Goal: Task Accomplishment & Management: Complete application form

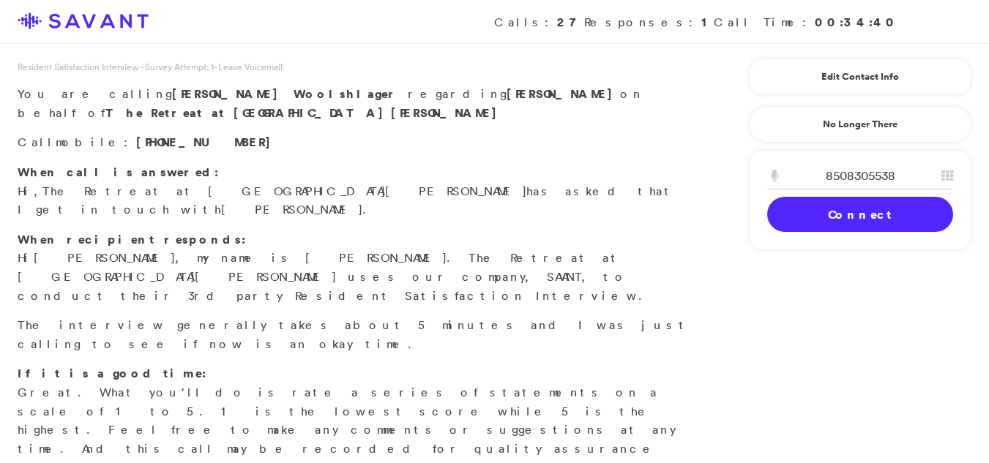
click at [837, 205] on link "Connect" at bounding box center [860, 214] width 186 height 35
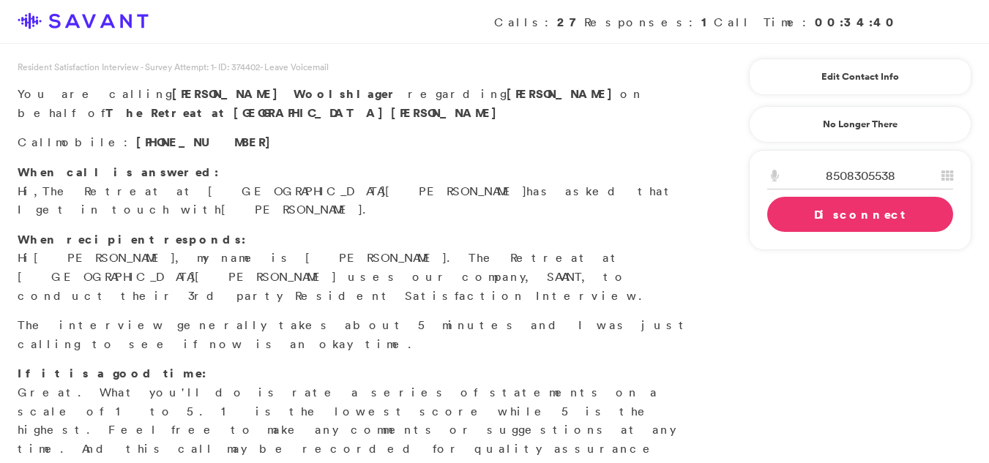
click at [824, 212] on link "Disconnect" at bounding box center [860, 214] width 186 height 35
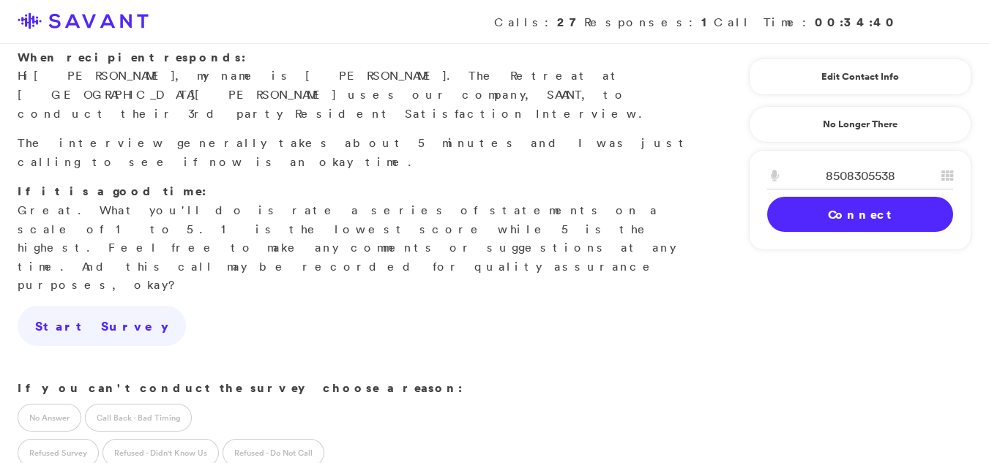
scroll to position [215, 0]
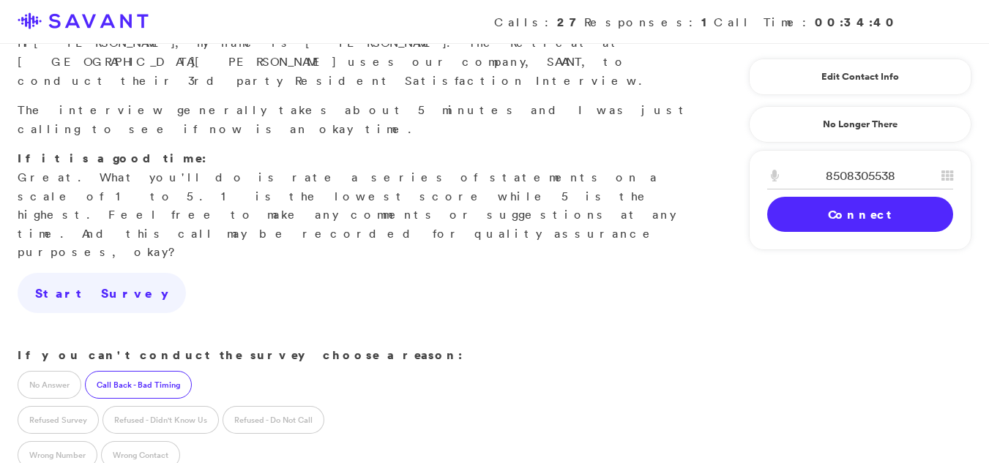
click at [119, 371] on label "Call Back - Bad Timing" at bounding box center [138, 385] width 107 height 28
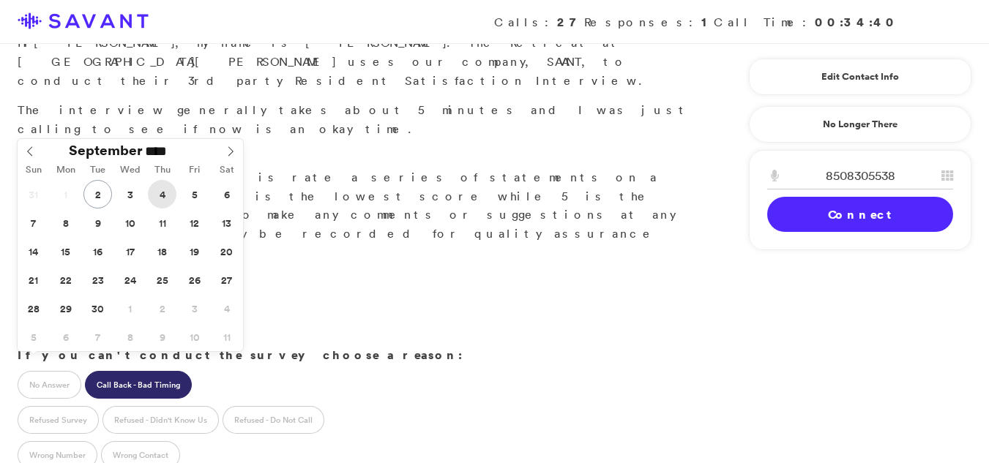
type input "**********"
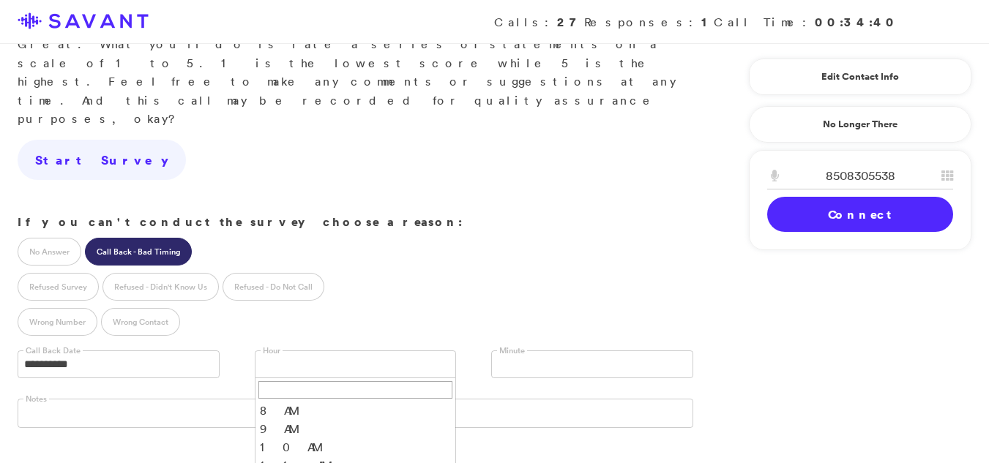
scroll to position [7, 0]
click at [507, 351] on input "text" at bounding box center [504, 365] width 13 height 28
click at [497, 397] on li "15" at bounding box center [592, 406] width 201 height 18
